Goal: Use online tool/utility: Utilize a website feature to perform a specific function

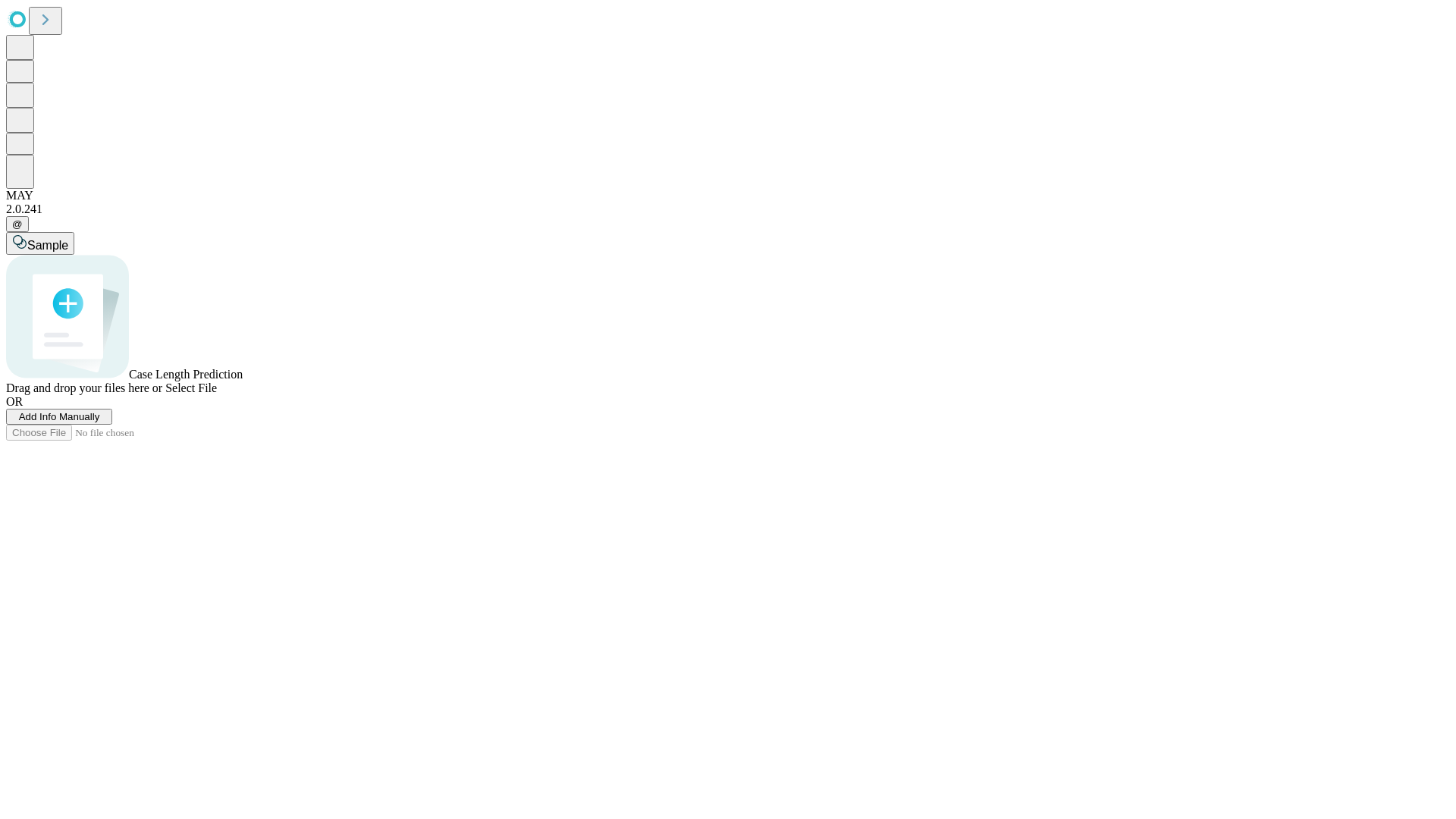
click at [100, 423] on span "Add Info Manually" at bounding box center [60, 417] width 81 height 12
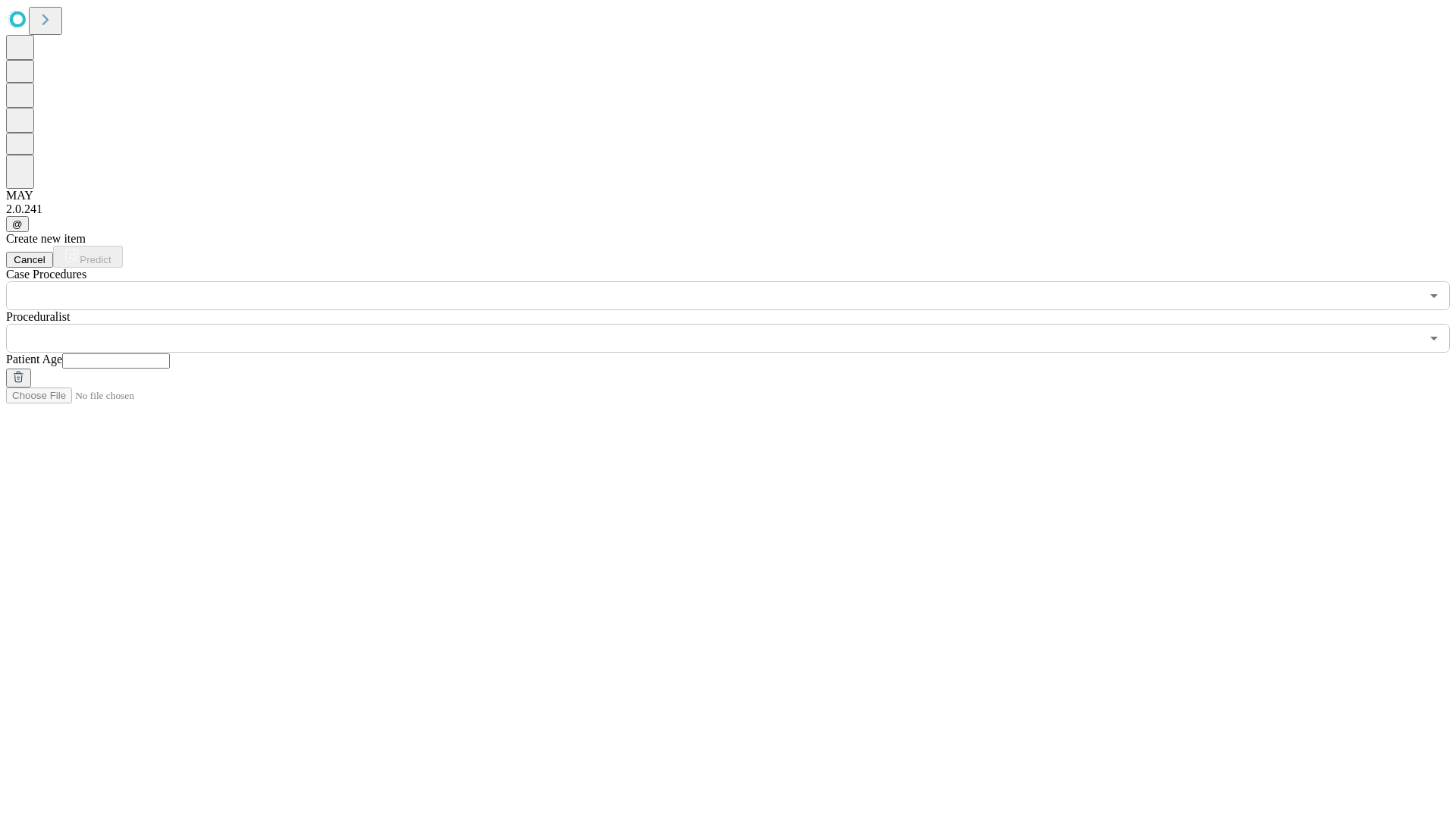
click at [169, 354] on input "text" at bounding box center [117, 361] width 108 height 15
type input "**"
click at [739, 324] on input "text" at bounding box center [713, 338] width 1414 height 29
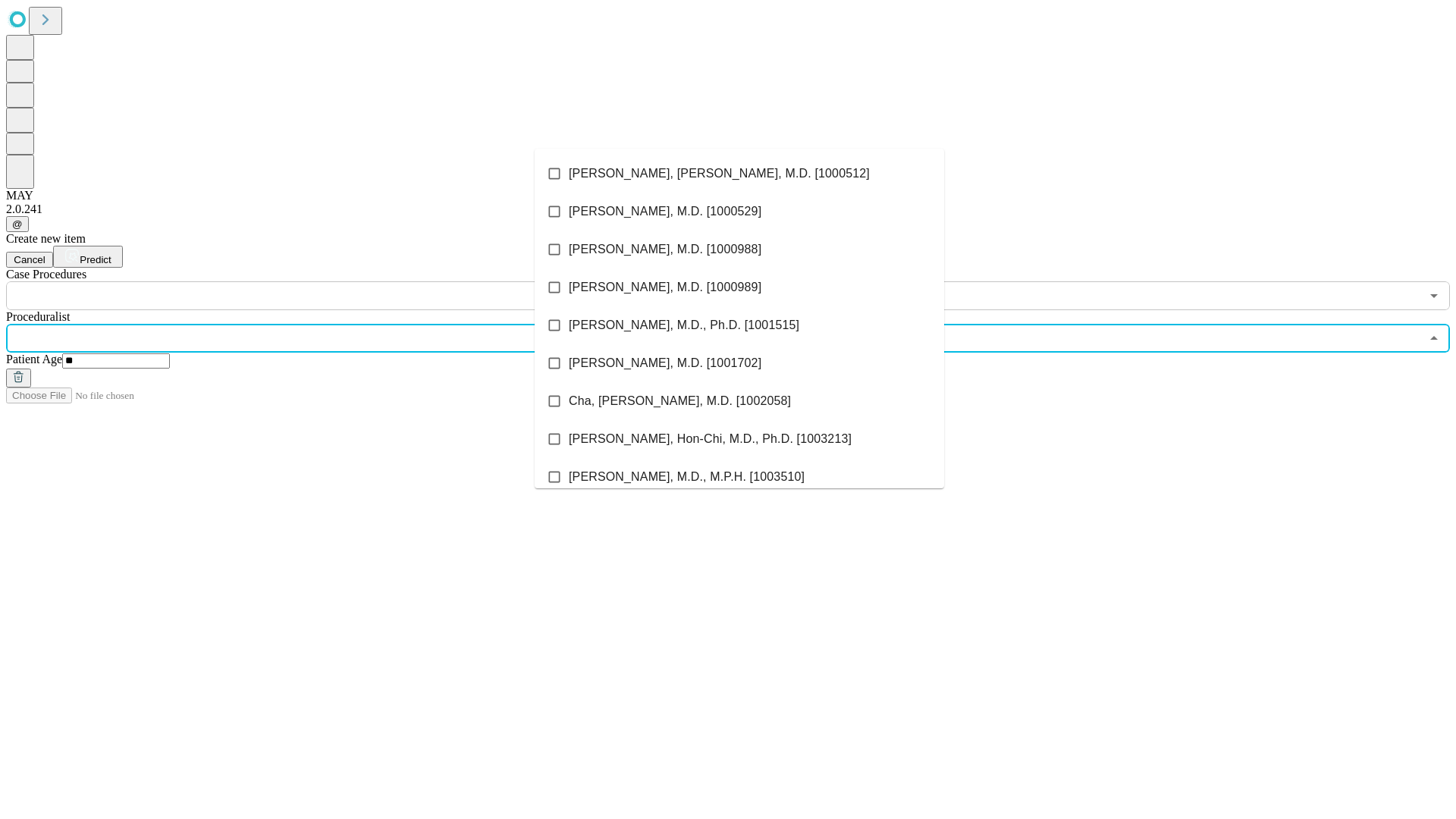
click at [740, 173] on li "[PERSON_NAME], [PERSON_NAME], M.D. [1000512]" at bounding box center [739, 173] width 409 height 38
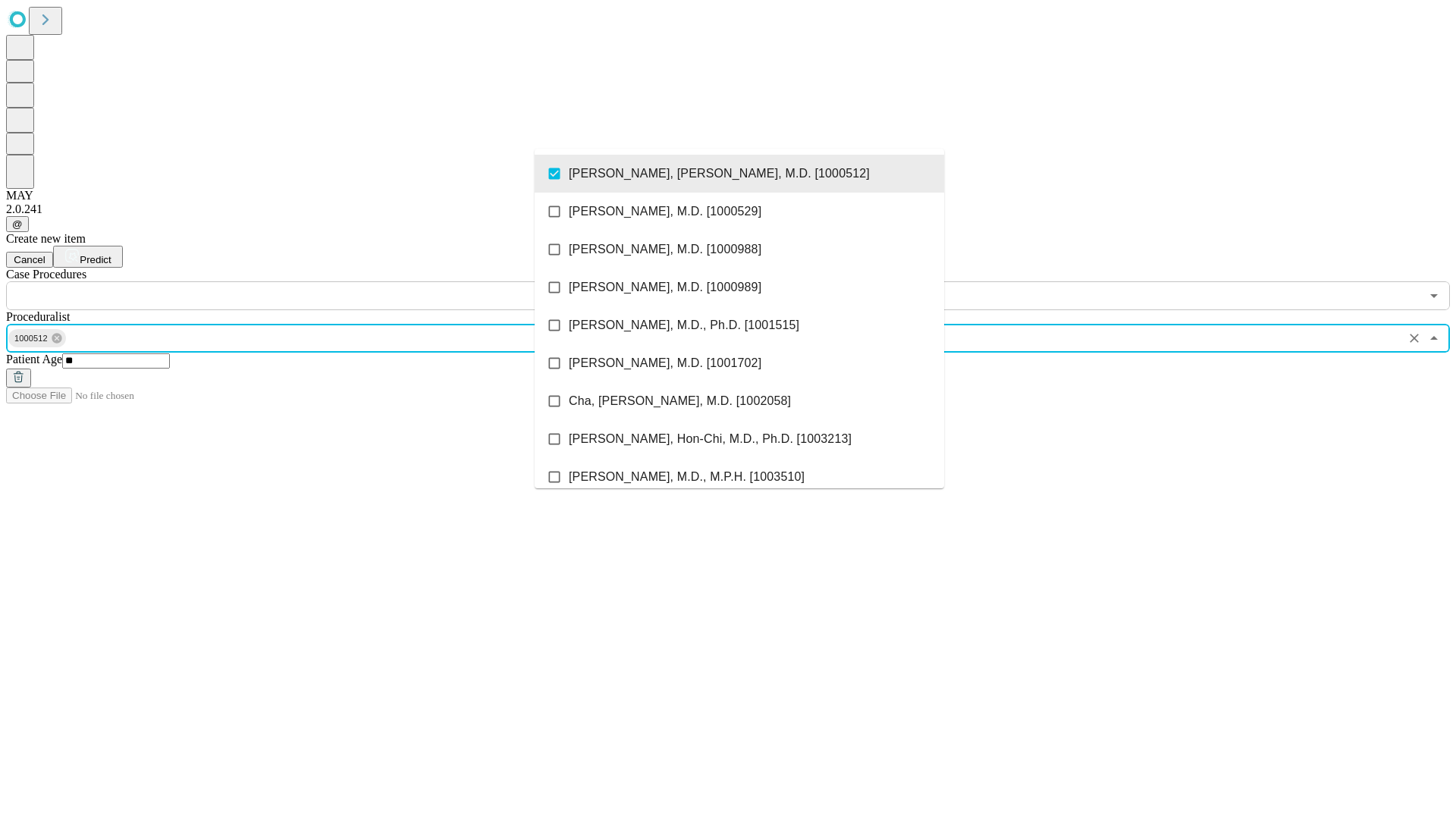
click at [319, 281] on input "text" at bounding box center [713, 296] width 1414 height 29
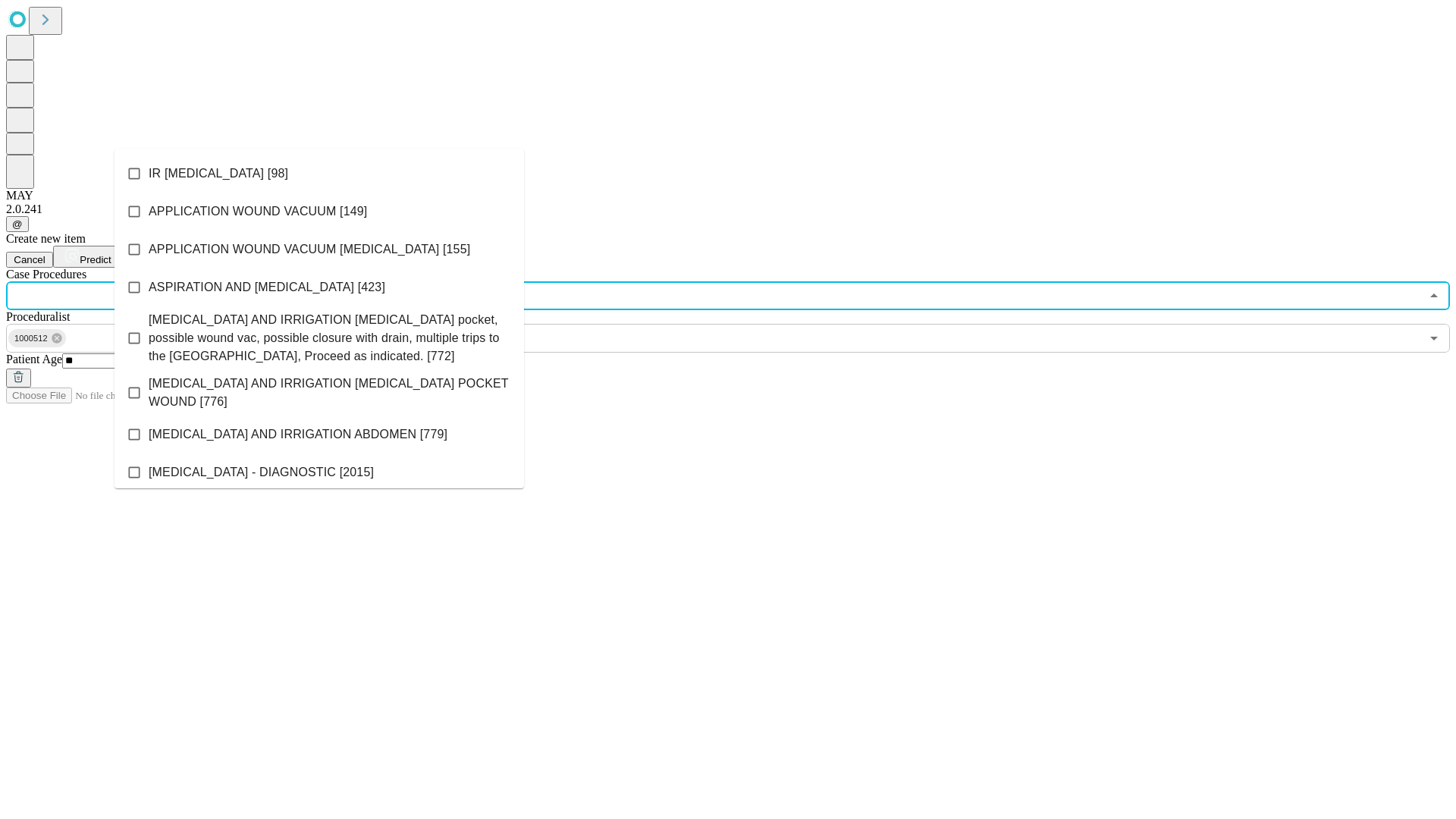
click at [319, 173] on li "IR [MEDICAL_DATA] [98]" at bounding box center [319, 173] width 409 height 38
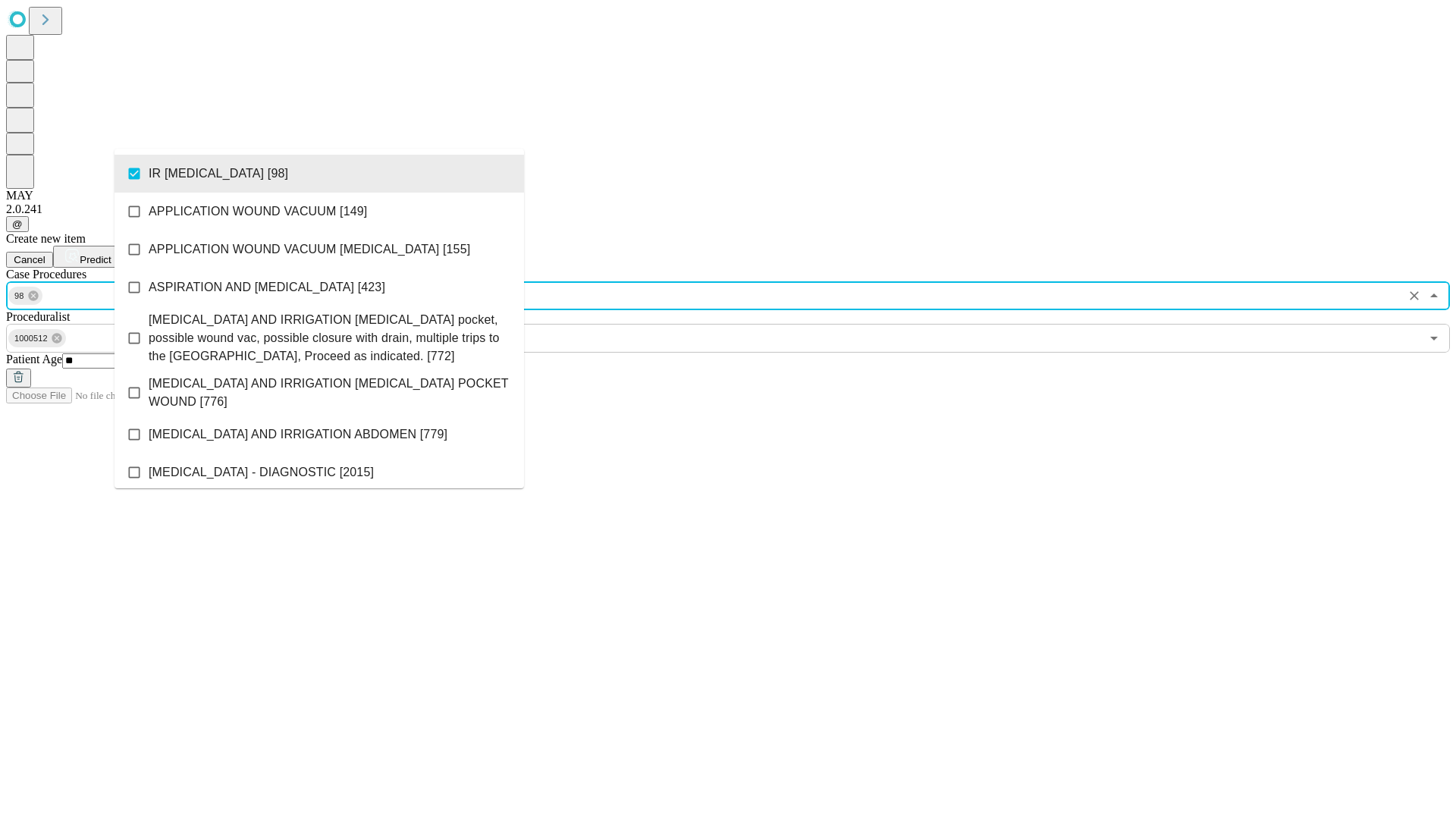
click at [111, 254] on span "Predict" at bounding box center [95, 260] width 31 height 12
